Goal: Navigation & Orientation: Find specific page/section

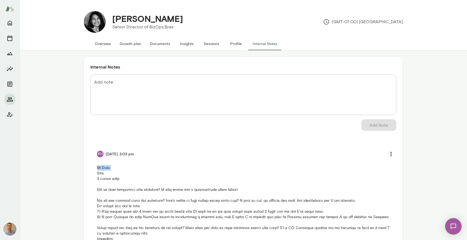
scroll to position [93, 0]
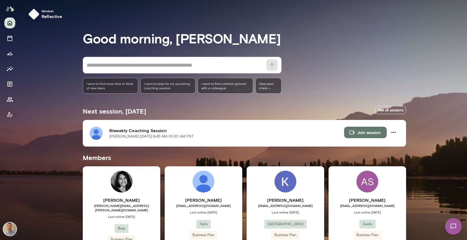
click at [201, 201] on h6 "[PERSON_NAME]" at bounding box center [204, 200] width 78 height 7
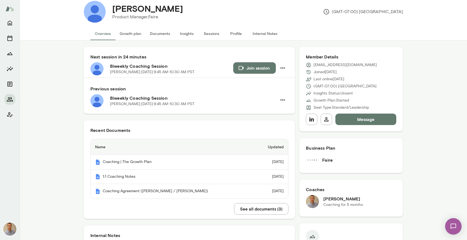
scroll to position [11, 0]
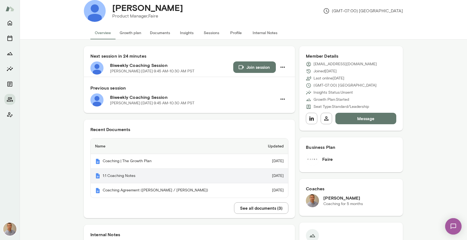
click at [139, 180] on th "1:1 Coaching Notes" at bounding box center [173, 176] width 164 height 15
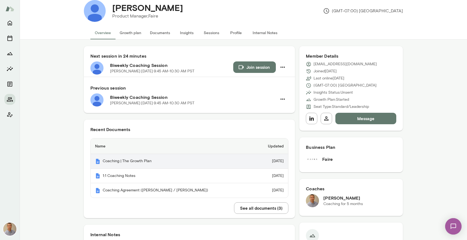
click at [149, 162] on th "Coaching | The Growth Plan" at bounding box center [173, 161] width 164 height 15
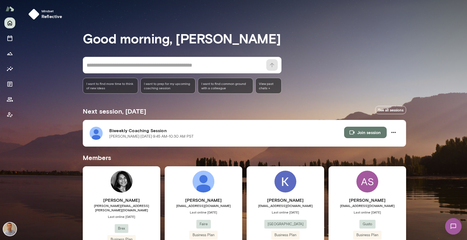
click at [109, 205] on span "[PERSON_NAME][EMAIL_ADDRESS][PERSON_NAME][DOMAIN_NAME]" at bounding box center [122, 207] width 78 height 9
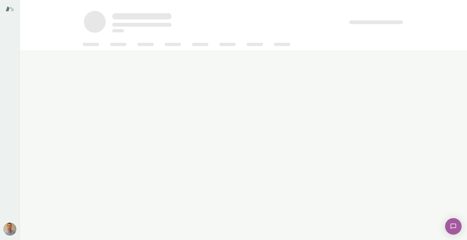
click at [445, 150] on main at bounding box center [243, 120] width 447 height 240
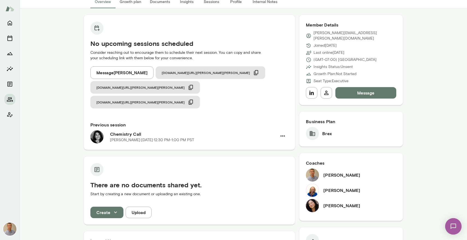
scroll to position [44, 0]
